Goal: Information Seeking & Learning: Check status

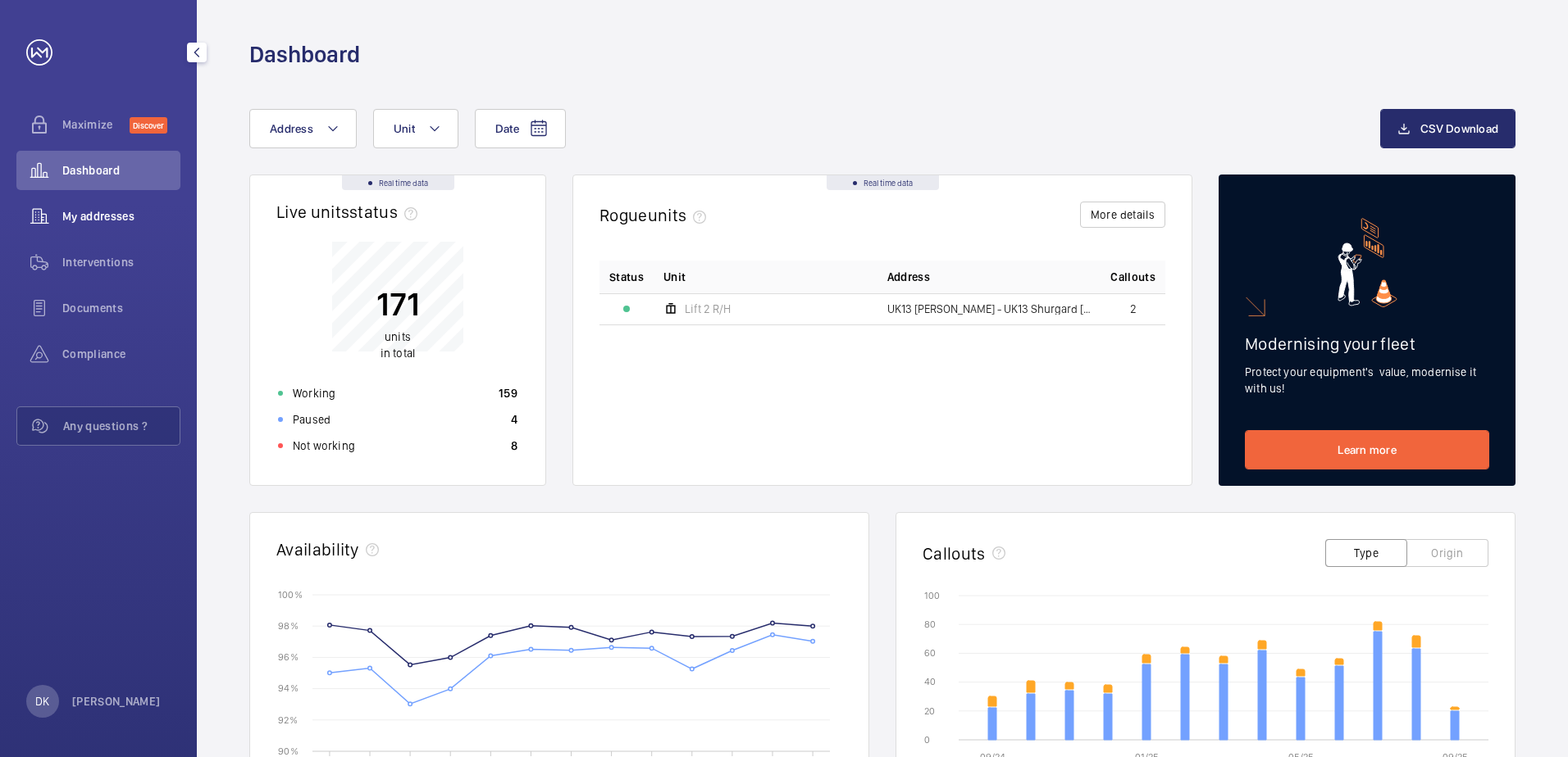
click at [121, 231] on div "My addresses" at bounding box center [98, 215] width 164 height 39
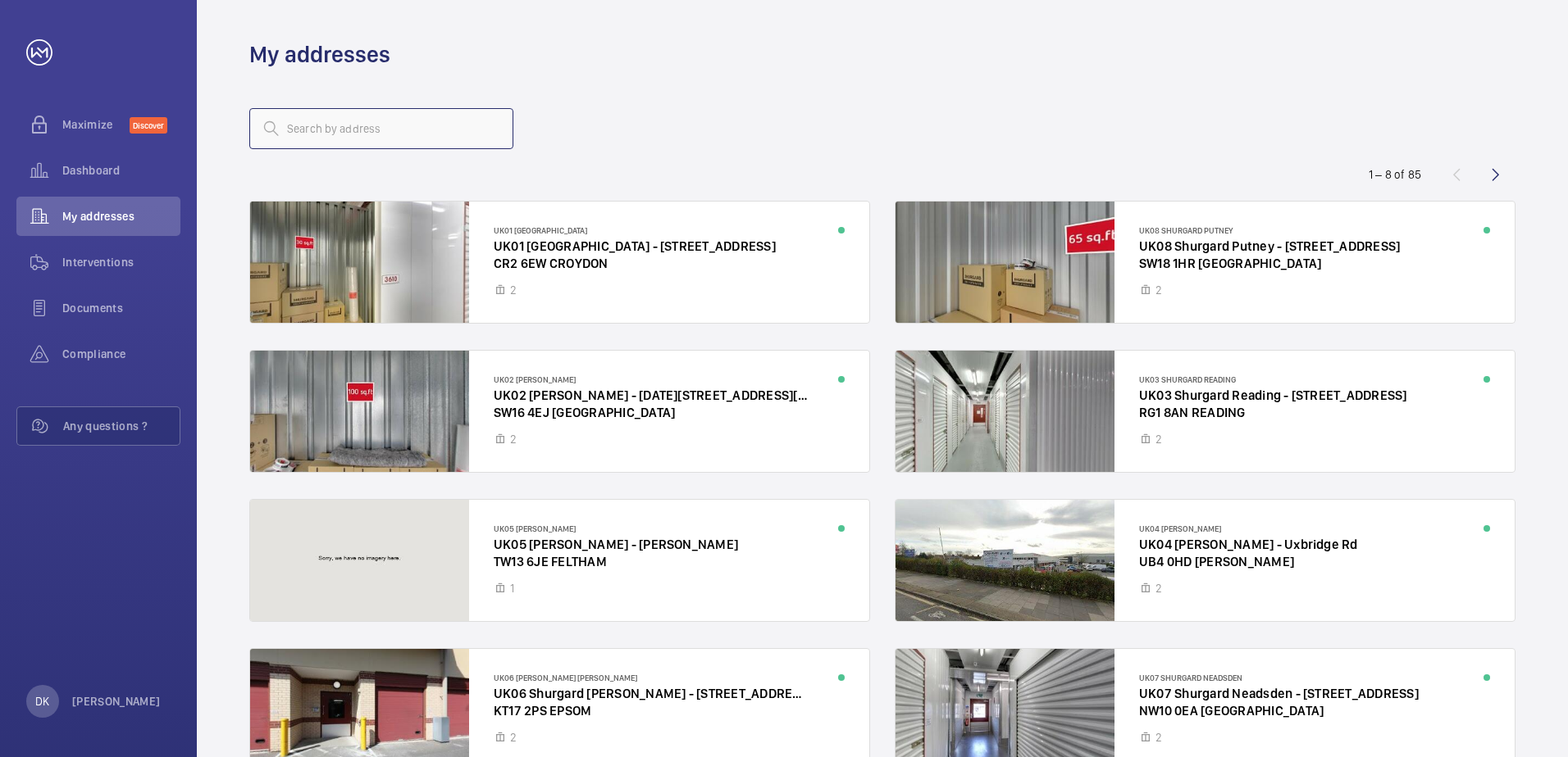
click at [420, 140] on input "text" at bounding box center [382, 128] width 264 height 41
type input "fareham"
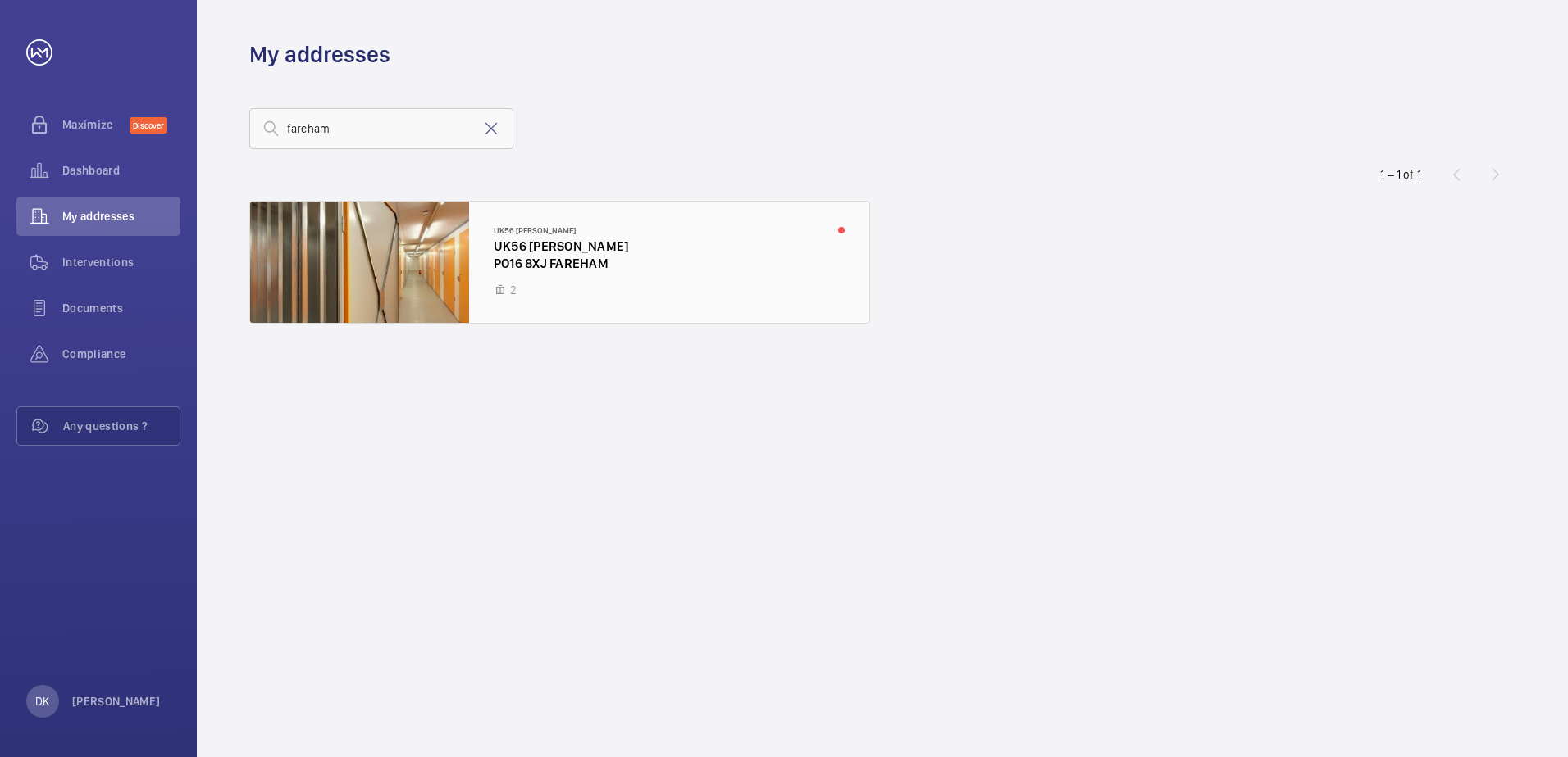
click at [707, 218] on div at bounding box center [559, 263] width 619 height 121
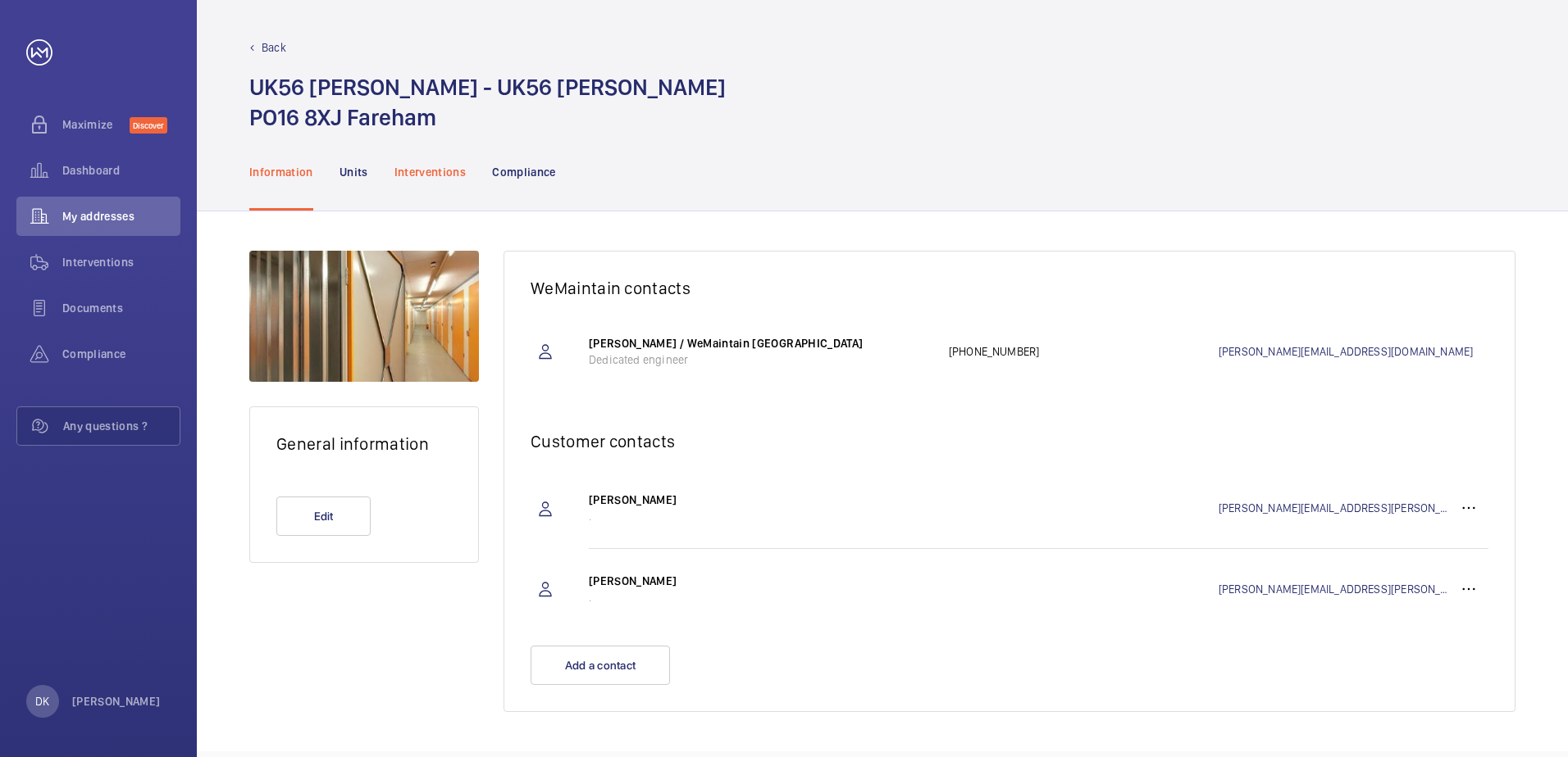
click at [399, 173] on p "Interventions" at bounding box center [431, 172] width 72 height 16
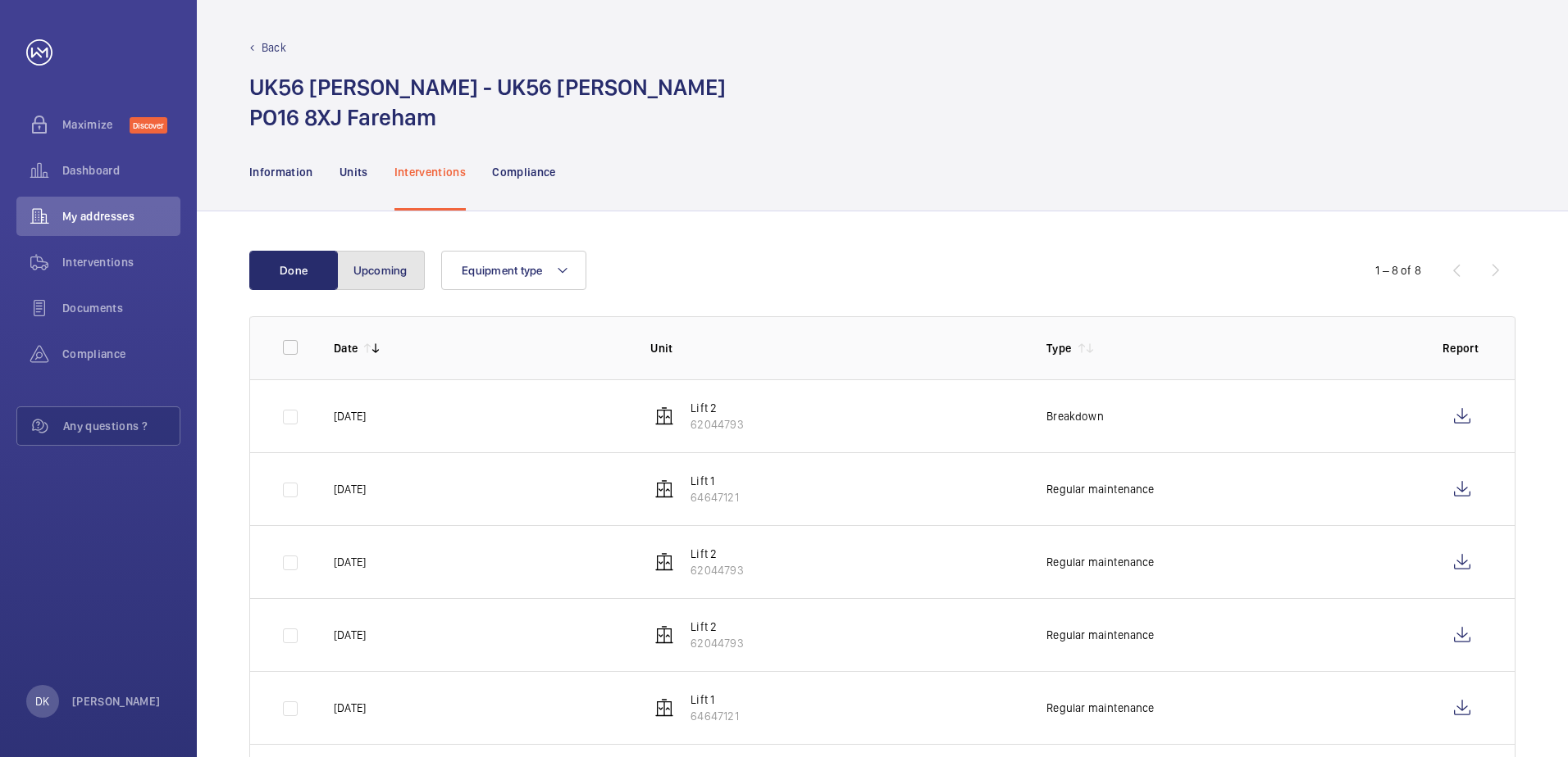
click at [388, 274] on button "Upcoming" at bounding box center [380, 269] width 88 height 39
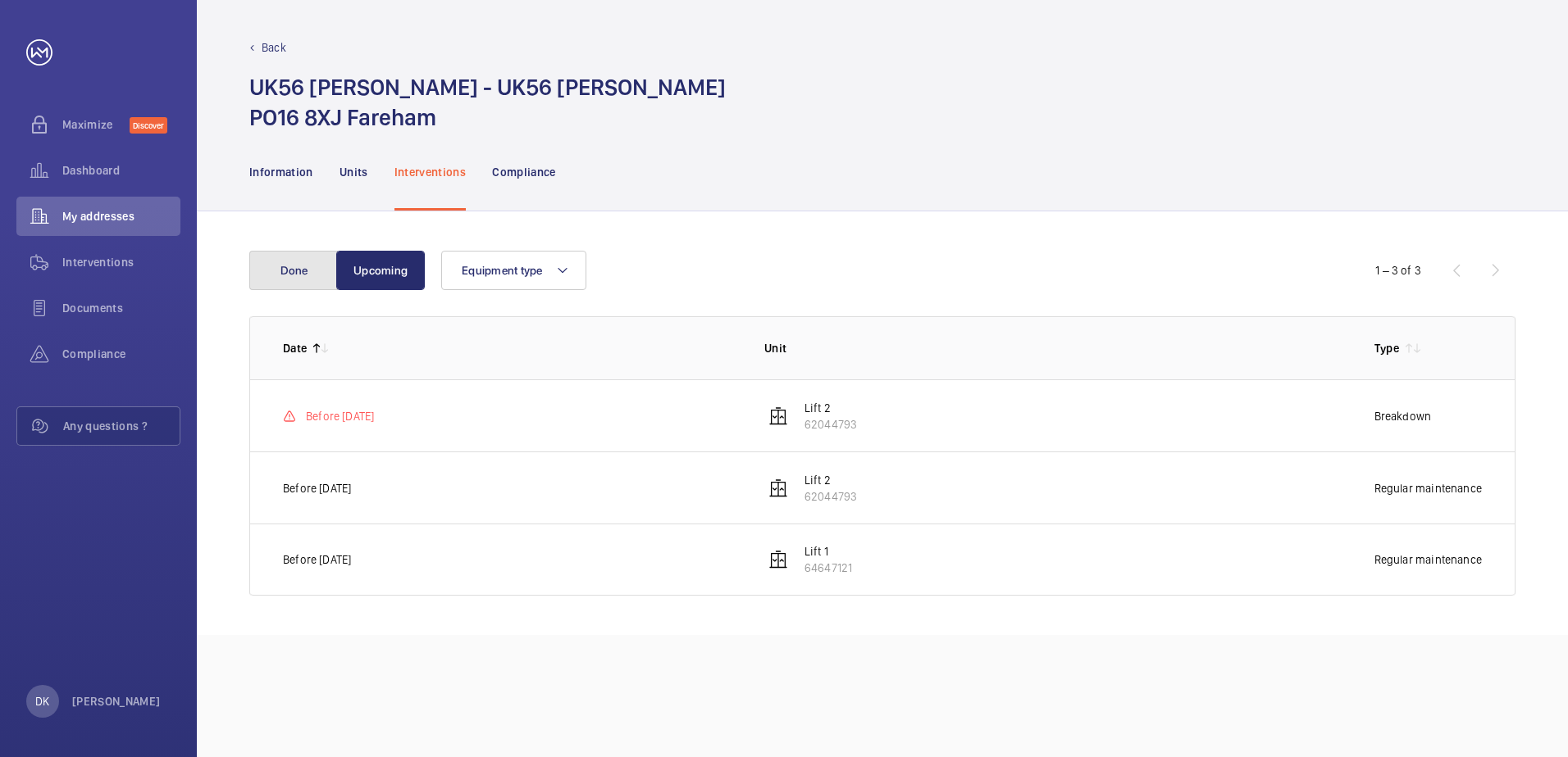
click at [298, 270] on button "Done" at bounding box center [293, 269] width 88 height 39
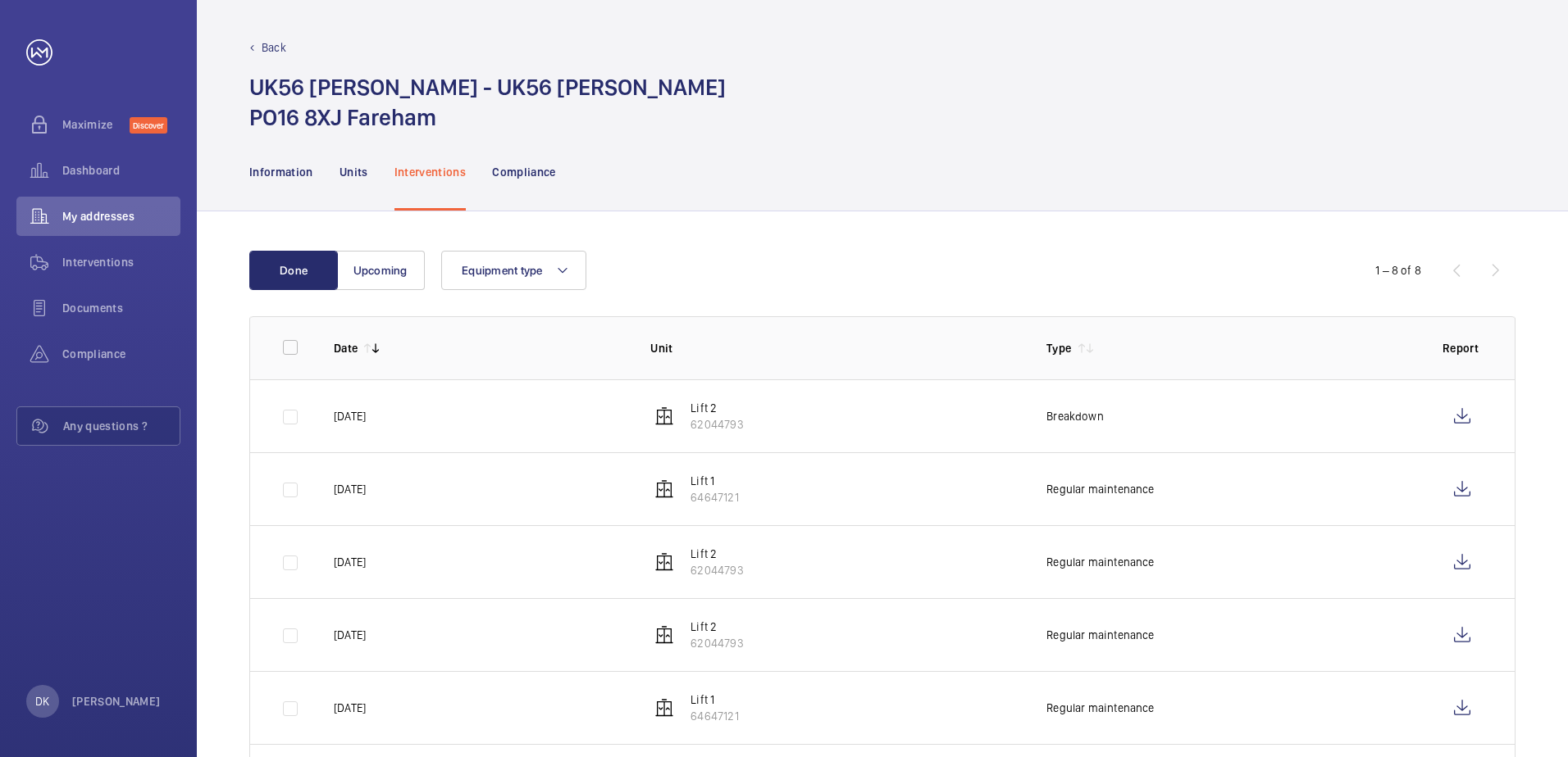
click at [768, 281] on div "Equipment type" at bounding box center [880, 269] width 877 height 39
click at [385, 268] on button "Upcoming" at bounding box center [380, 269] width 88 height 39
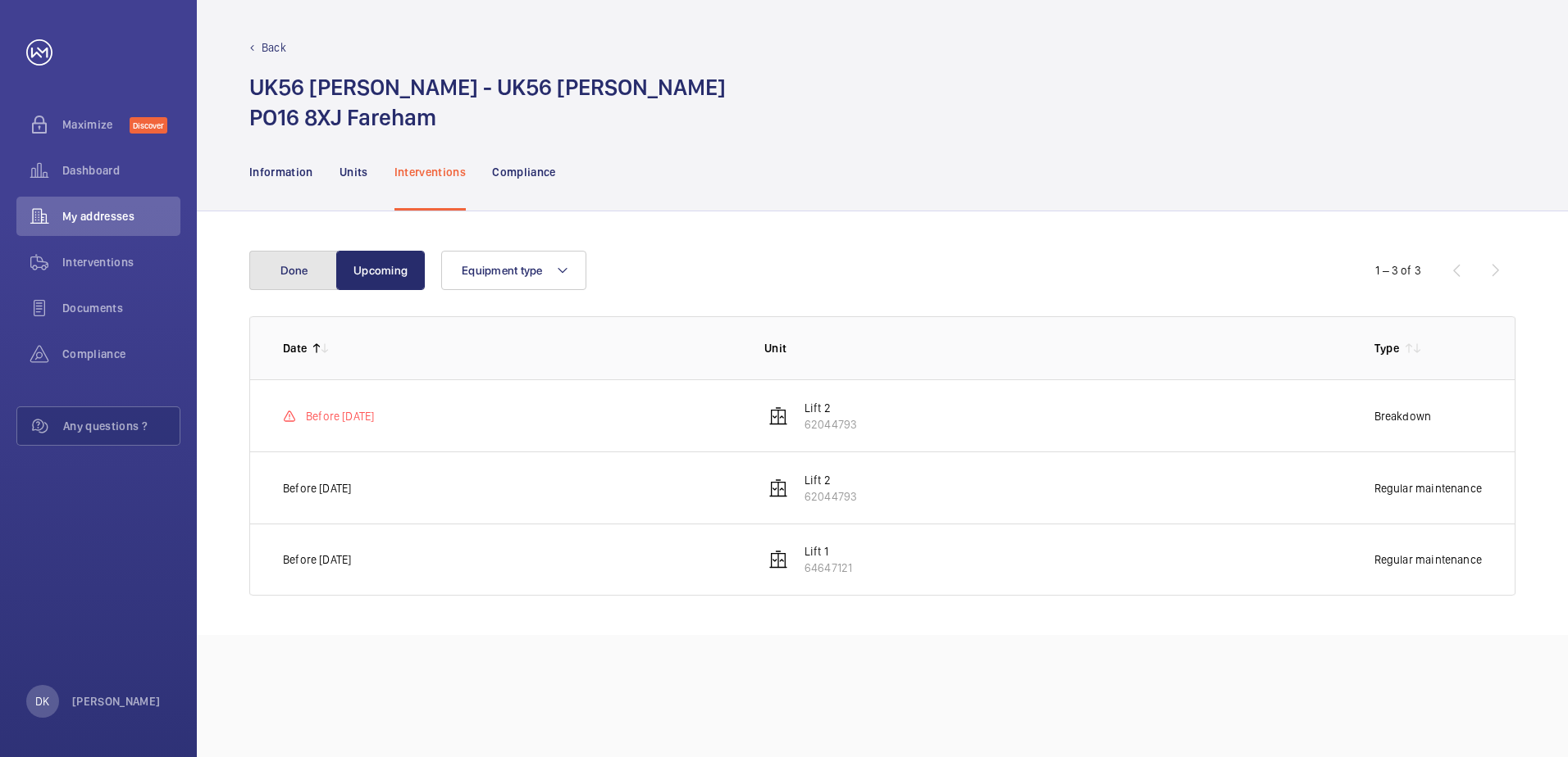
click at [305, 268] on button "Done" at bounding box center [293, 269] width 88 height 39
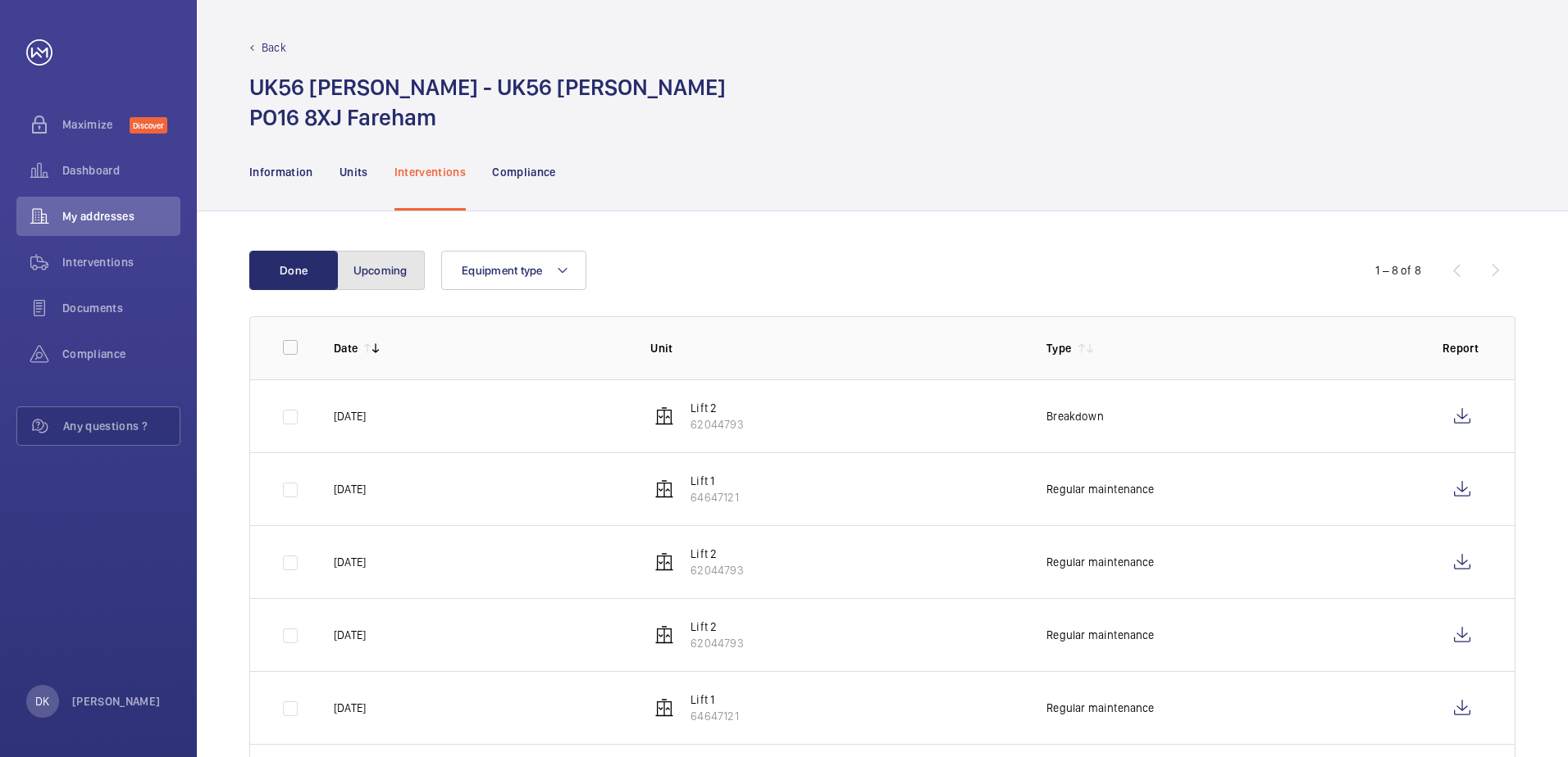
click at [371, 254] on button "Upcoming" at bounding box center [380, 269] width 88 height 39
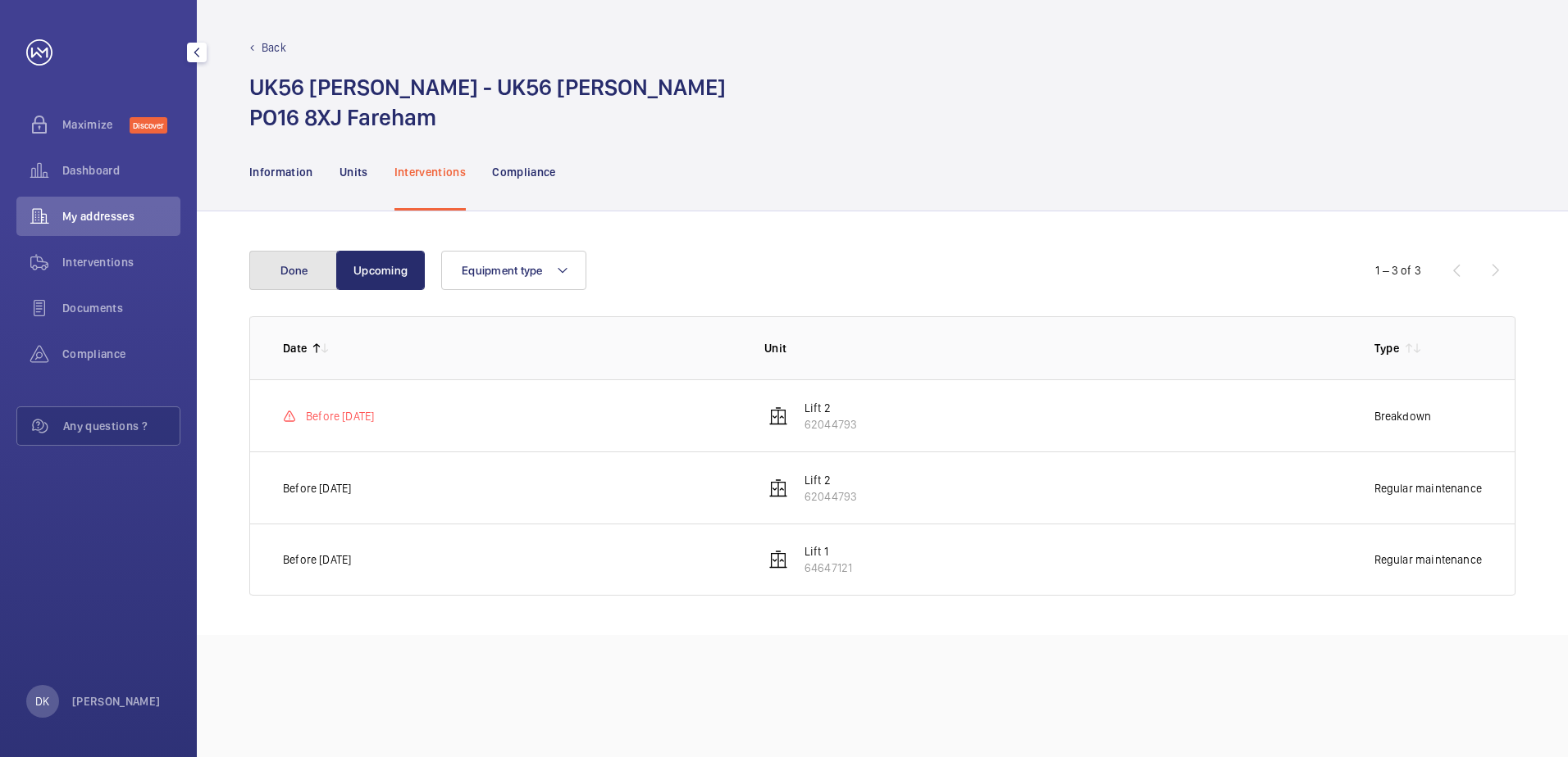
click at [269, 278] on button "Done" at bounding box center [293, 269] width 88 height 39
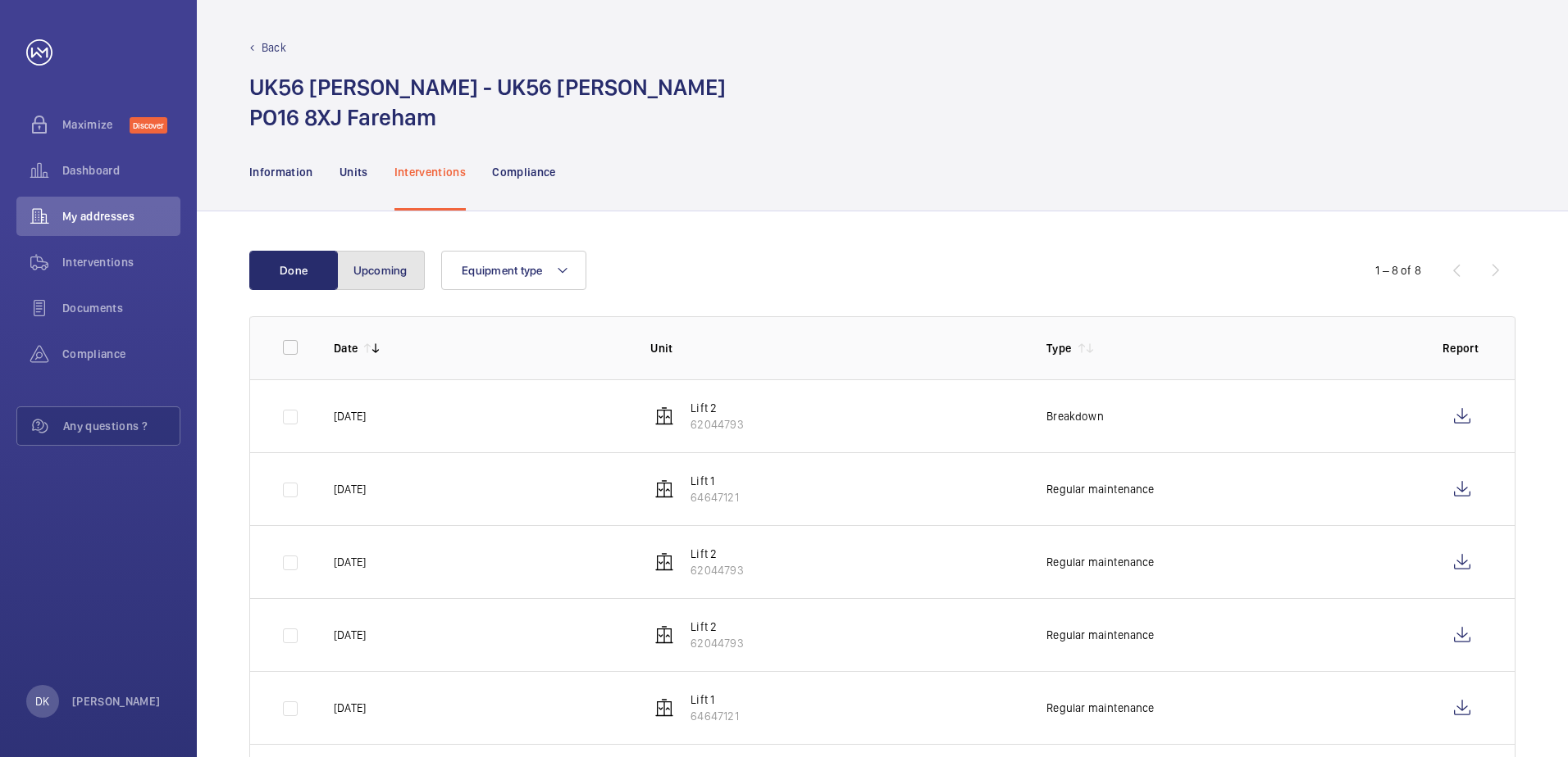
click at [388, 261] on button "Upcoming" at bounding box center [380, 269] width 88 height 39
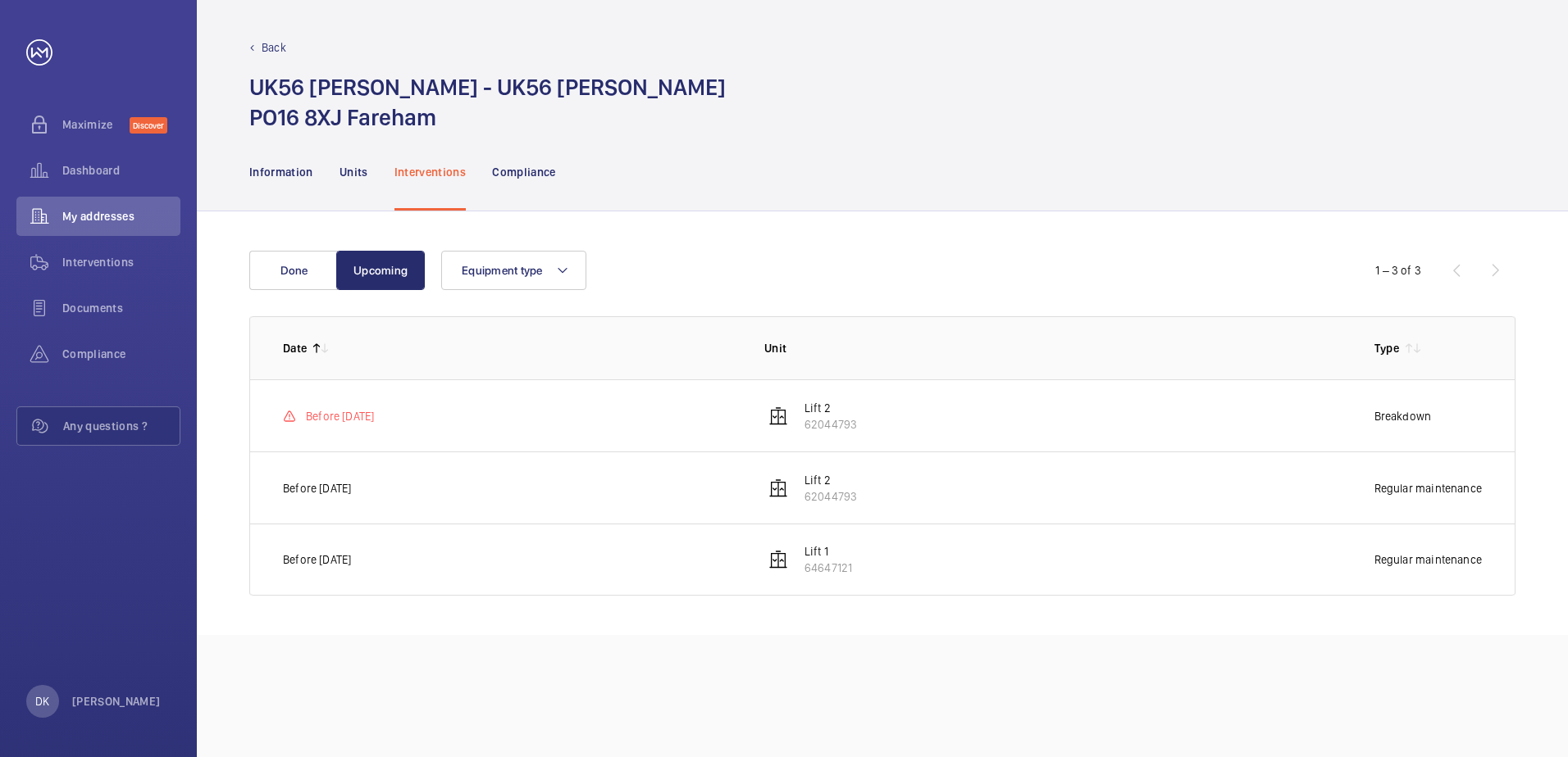
click at [785, 232] on div "Done Upcoming Equipment type 1 – 3 of 3 Date Unit Type Before 08 September 2025…" at bounding box center [882, 423] width 1371 height 424
click at [277, 269] on button "Done" at bounding box center [293, 269] width 88 height 39
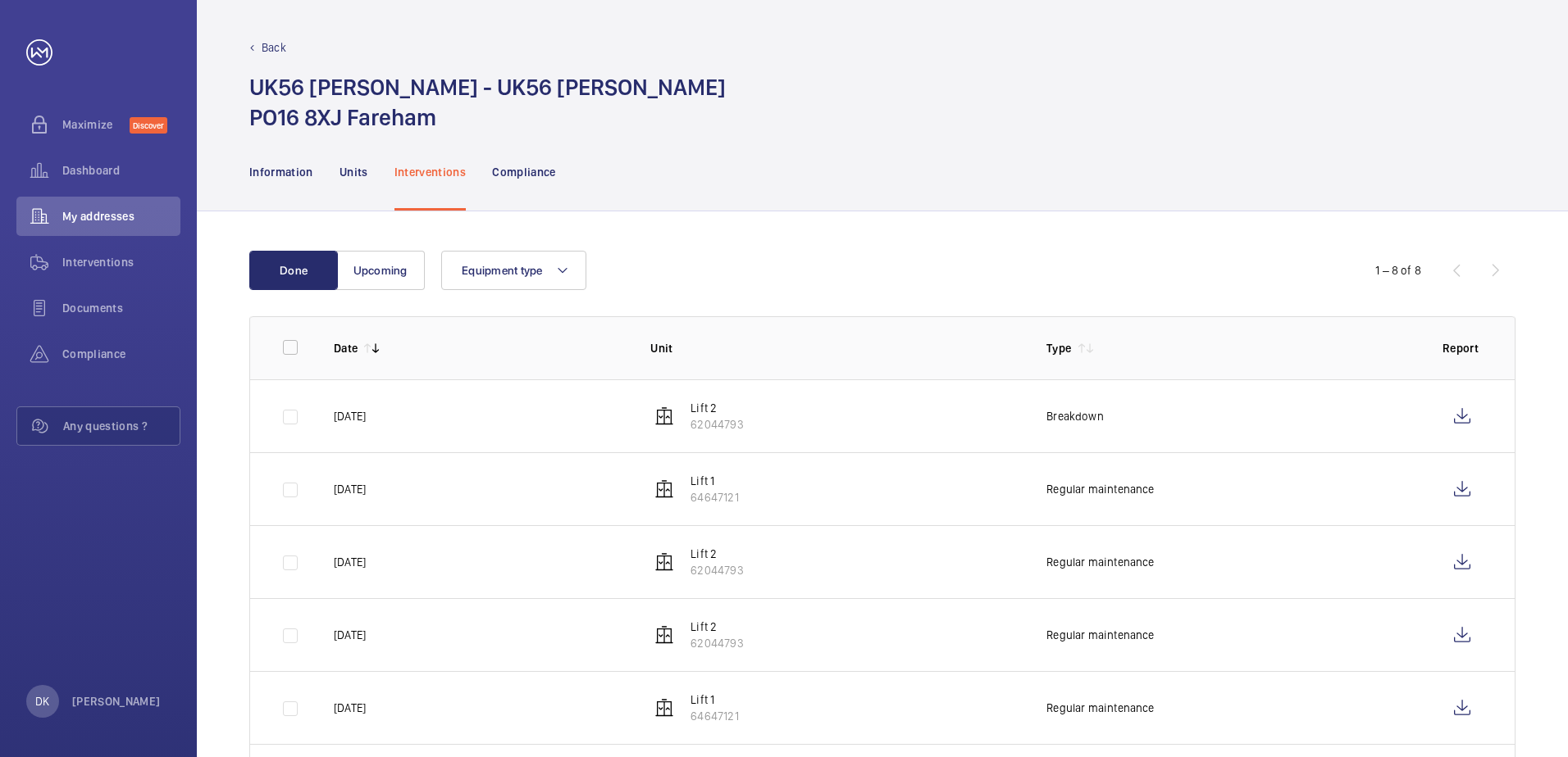
click at [952, 235] on div "Done Upcoming Equipment type 1 – 8 of 8 Date Unit Type Report [DATE] Lift 2 620…" at bounding box center [882, 607] width 1371 height 792
